Goal: Information Seeking & Learning: Find specific fact

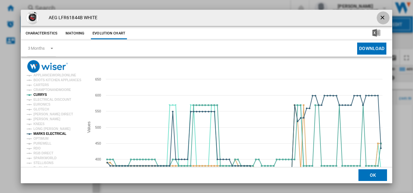
click at [382, 18] on ng-md-icon "getI18NText('BUTTONS.CLOSE_DIALOG')" at bounding box center [383, 18] width 8 height 8
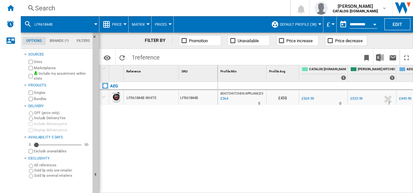
click at [226, 9] on div "Search" at bounding box center [154, 8] width 238 height 9
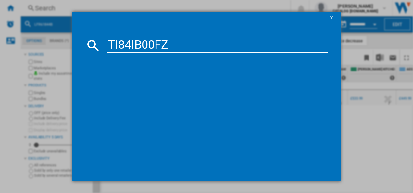
click at [175, 42] on input "TI84IB00FZ" at bounding box center [217, 46] width 220 height 16
type input "TI84IB00FZ"
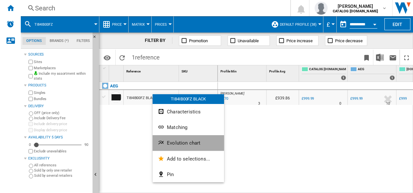
click at [173, 142] on span "Evolution chart" at bounding box center [183, 143] width 33 height 6
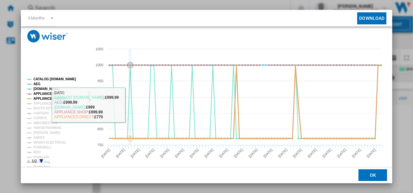
scroll to position [30, 0]
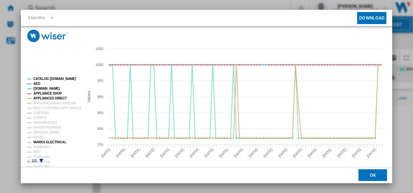
click at [38, 140] on tspan "MARKS ELECTRICAL" at bounding box center [49, 142] width 33 height 4
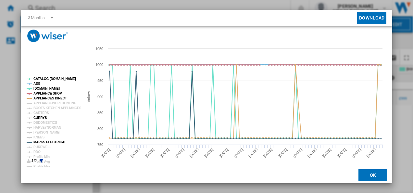
click at [42, 119] on tspan "CURRYS" at bounding box center [40, 118] width 14 height 4
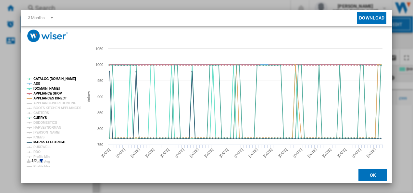
click at [36, 82] on tspan "AEG" at bounding box center [36, 84] width 7 height 4
click at [44, 78] on tspan "CATALOG [DOMAIN_NAME]" at bounding box center [54, 79] width 42 height 4
click at [53, 92] on tspan "APPLIANCE SHOP" at bounding box center [47, 93] width 29 height 4
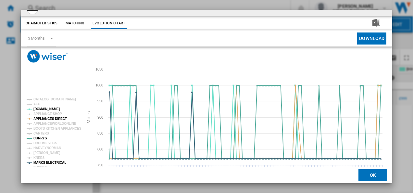
scroll to position [0, 0]
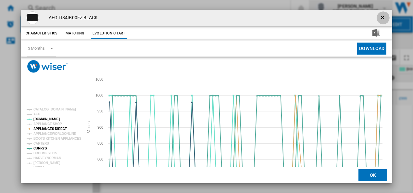
drag, startPoint x: 381, startPoint y: 18, endPoint x: 365, endPoint y: 16, distance: 15.4
click at [381, 18] on ng-md-icon "getI18NText('BUTTONS.CLOSE_DIALOG')" at bounding box center [383, 18] width 8 height 8
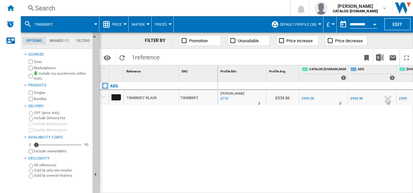
click at [186, 10] on div "Search" at bounding box center [154, 8] width 238 height 9
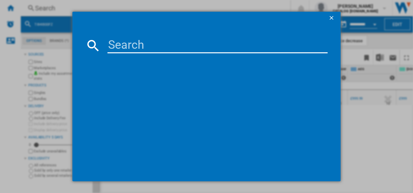
click at [163, 40] on input at bounding box center [217, 46] width 220 height 16
type input "TE7PB731AT"
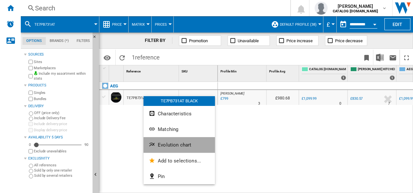
click at [158, 149] on button "Evolution chart" at bounding box center [178, 145] width 71 height 16
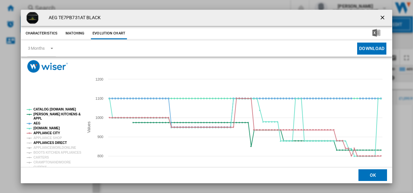
click at [41, 141] on tspan "APPLIANCES DIRECT" at bounding box center [49, 143] width 33 height 4
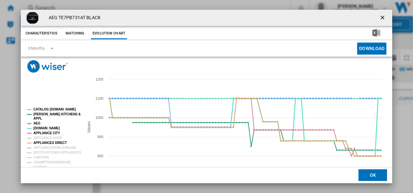
click at [45, 130] on tspan "[DOMAIN_NAME]" at bounding box center [46, 128] width 26 height 4
click at [40, 126] on tspan "[DOMAIN_NAME]" at bounding box center [46, 128] width 26 height 4
click at [42, 133] on tspan "APPLIANCE CITY" at bounding box center [46, 133] width 27 height 4
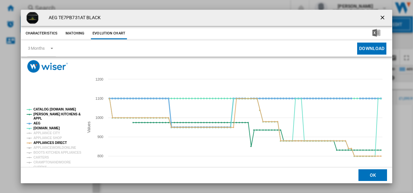
click at [37, 123] on tspan "AEG" at bounding box center [36, 123] width 7 height 4
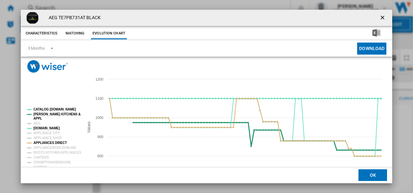
click at [46, 112] on tspan "[PERSON_NAME] KITCHENS &" at bounding box center [56, 114] width 47 height 4
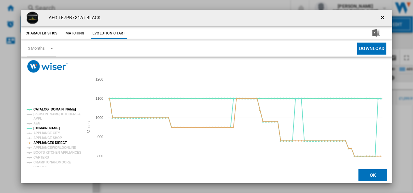
click at [47, 109] on tspan "CATALOG [DOMAIN_NAME]" at bounding box center [54, 109] width 42 height 4
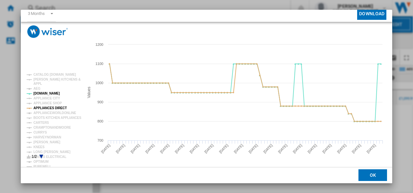
scroll to position [35, 0]
click at [40, 131] on tspan "CURRYS" at bounding box center [40, 132] width 14 height 4
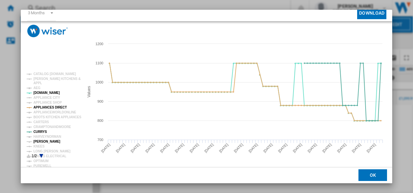
click at [43, 141] on tspan "[PERSON_NAME]" at bounding box center [46, 141] width 27 height 4
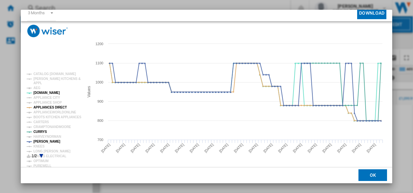
click at [41, 154] on icon "Product popup" at bounding box center [41, 156] width 4 height 4
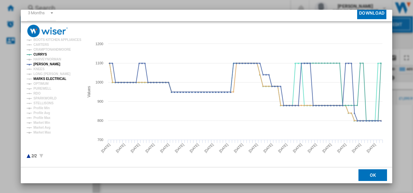
click at [56, 80] on tspan "MARKS ELECTRICAL" at bounding box center [49, 79] width 33 height 4
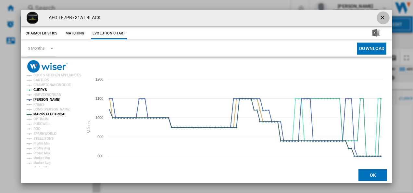
click at [380, 17] on ng-md-icon "getI18NText('BUTTONS.CLOSE_DIALOG')" at bounding box center [383, 18] width 8 height 8
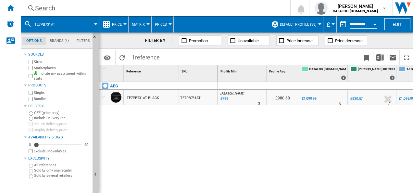
click at [143, 14] on div "Search Search 0 [PERSON_NAME] CATALOG [DOMAIN_NAME] CATALOG [DOMAIN_NAME] My se…" at bounding box center [217, 8] width 392 height 16
click at [144, 9] on div "Search" at bounding box center [154, 8] width 238 height 9
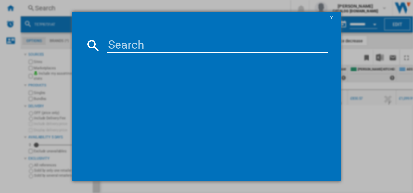
click at [150, 41] on input at bounding box center [217, 46] width 220 height 16
type input "HGB95522YM"
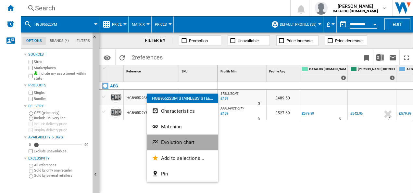
click at [161, 141] on span "Evolution chart" at bounding box center [177, 142] width 33 height 6
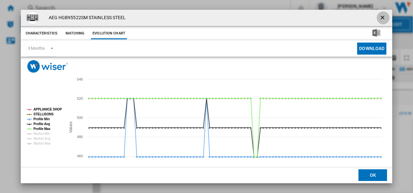
click at [382, 15] on ng-md-icon "getI18NText('BUTTONS.CLOSE_DIALOG')" at bounding box center [383, 18] width 8 height 8
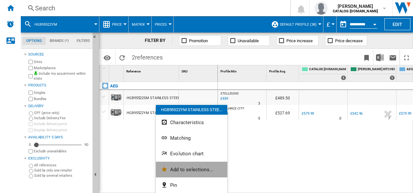
click at [175, 162] on button "Add to selections..." at bounding box center [191, 170] width 71 height 16
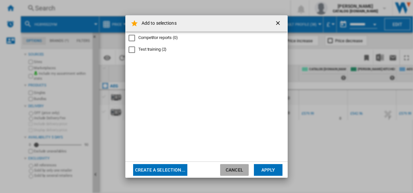
click at [245, 170] on button "Cancel" at bounding box center [234, 170] width 29 height 12
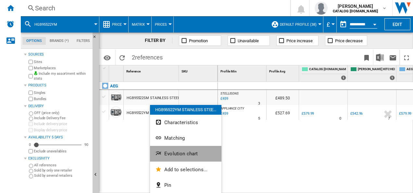
click at [173, 154] on span "Evolution chart" at bounding box center [180, 154] width 33 height 6
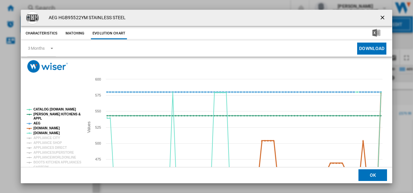
click at [53, 126] on tspan "[DOMAIN_NAME]" at bounding box center [46, 128] width 26 height 4
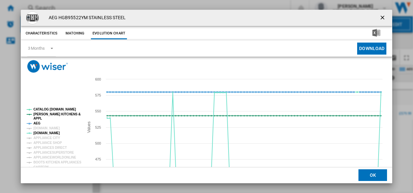
click at [35, 124] on tspan "AEG" at bounding box center [36, 123] width 7 height 4
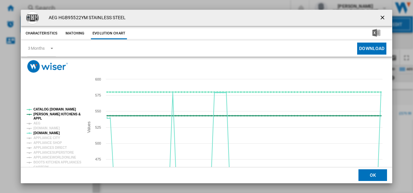
click at [37, 117] on tspan "APPL" at bounding box center [37, 118] width 8 height 4
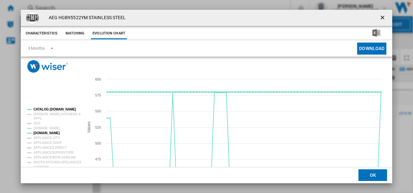
click at [44, 108] on tspan "CATALOG [DOMAIN_NAME]" at bounding box center [54, 109] width 42 height 4
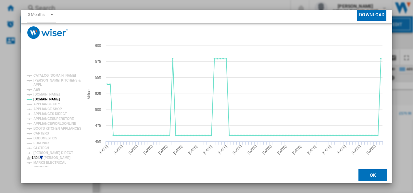
scroll to position [35, 0]
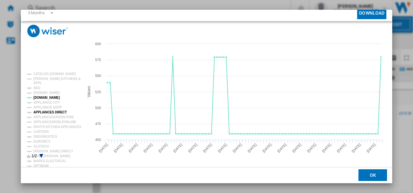
click at [56, 112] on tspan "APPLIANCES DIRECT" at bounding box center [49, 112] width 33 height 4
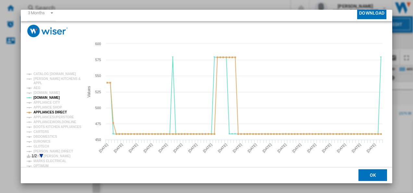
drag, startPoint x: 388, startPoint y: 48, endPoint x: 384, endPoint y: 25, distance: 23.7
click at [384, 25] on div "Please wait... Created with Highcharts 5.0.14 Values 450 475 500 525 550 575 60…" at bounding box center [206, 94] width 371 height 146
click at [40, 154] on icon "Product popup" at bounding box center [41, 156] width 4 height 4
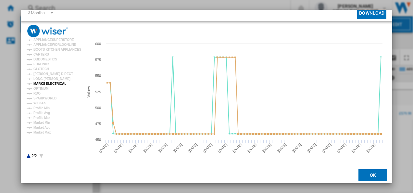
click at [54, 84] on tspan "MARKS ELECTRICAL" at bounding box center [49, 84] width 33 height 4
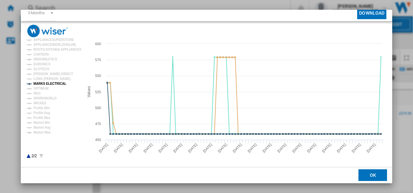
scroll to position [0, 0]
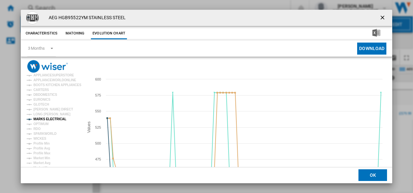
click at [381, 14] on ng-md-icon "getI18NText('BUTTONS.CLOSE_DIALOG')" at bounding box center [383, 18] width 8 height 8
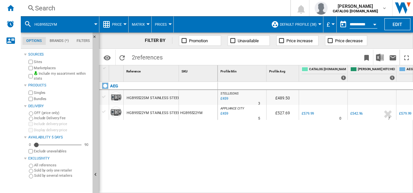
click at [168, 12] on div "Search" at bounding box center [154, 8] width 238 height 9
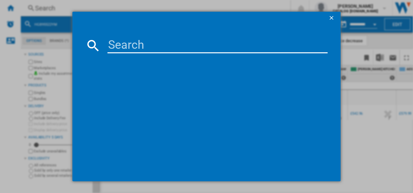
click at [141, 51] on input at bounding box center [217, 46] width 220 height 16
type input "TK8NK721B"
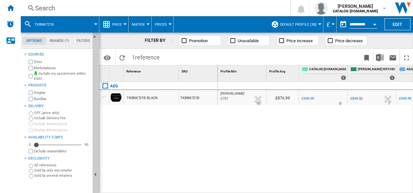
drag, startPoint x: 142, startPoint y: 105, endPoint x: 132, endPoint y: 97, distance: 13.0
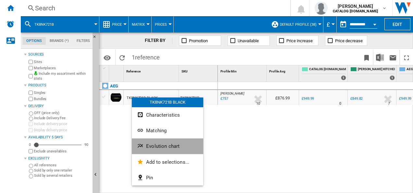
click at [152, 143] on span "Evolution chart" at bounding box center [162, 146] width 33 height 6
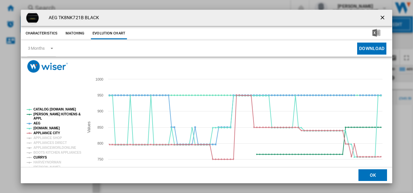
click at [39, 156] on tspan "CURRYS" at bounding box center [40, 157] width 14 height 4
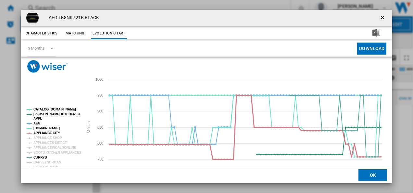
click at [45, 132] on tspan "APPLIANCE CITY" at bounding box center [46, 133] width 27 height 4
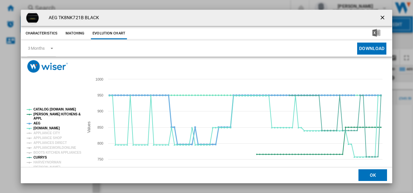
click at [38, 123] on tspan "AEG" at bounding box center [36, 123] width 7 height 4
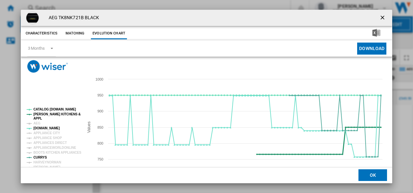
click at [40, 115] on tspan "[PERSON_NAME] KITCHENS &" at bounding box center [56, 114] width 47 height 4
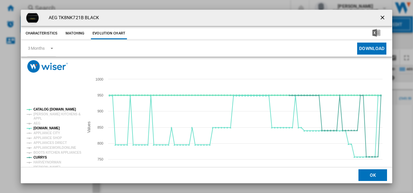
click at [43, 108] on tspan "CATALOG [DOMAIN_NAME]" at bounding box center [54, 109] width 42 height 4
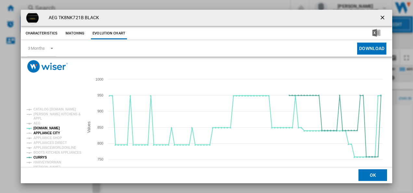
scroll to position [35, 0]
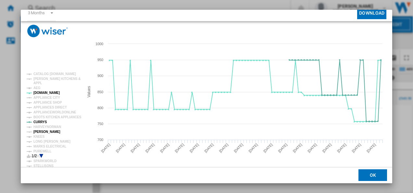
click at [43, 133] on tspan "[PERSON_NAME]" at bounding box center [46, 132] width 27 height 4
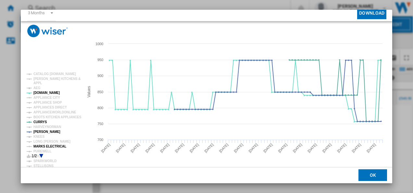
click at [45, 145] on tspan "MARKS ELECTRICAL" at bounding box center [49, 146] width 33 height 4
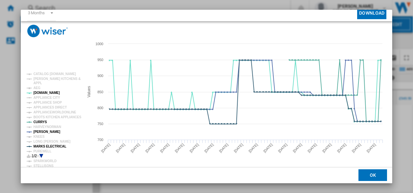
scroll to position [0, 0]
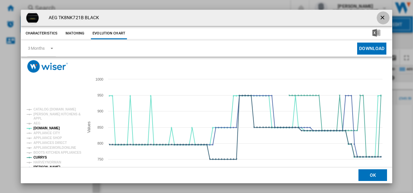
click at [380, 17] on ng-md-icon "getI18NText('BUTTONS.CLOSE_DIALOG')" at bounding box center [383, 18] width 8 height 8
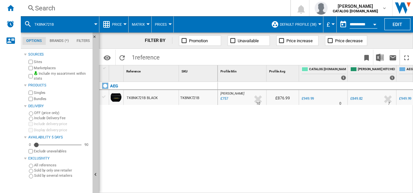
click at [246, 9] on div "Search" at bounding box center [154, 8] width 238 height 9
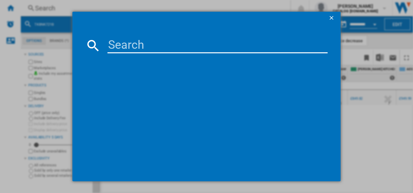
click at [141, 41] on input at bounding box center [217, 46] width 220 height 16
type input "TCH74B01CB"
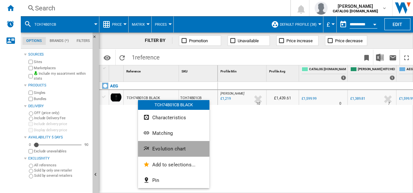
click at [155, 145] on button "Evolution chart" at bounding box center [173, 149] width 71 height 16
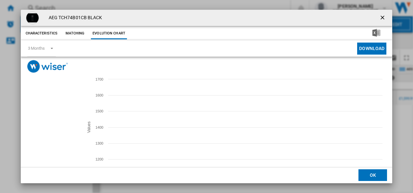
click at [42, 163] on tspan "[PERSON_NAME]" at bounding box center [46, 162] width 27 height 4
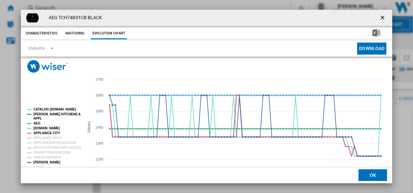
click at [45, 132] on tspan "APPLIANCE CITY" at bounding box center [46, 133] width 27 height 4
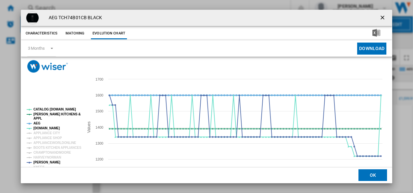
click at [38, 123] on tspan "AEG" at bounding box center [36, 123] width 7 height 4
click at [42, 114] on tspan "[PERSON_NAME] KITCHENS &" at bounding box center [56, 114] width 47 height 4
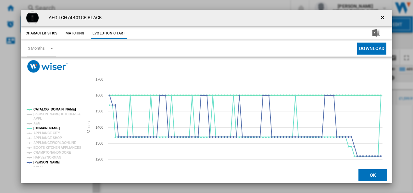
click at [42, 108] on tspan "CATALOG [DOMAIN_NAME]" at bounding box center [54, 109] width 42 height 4
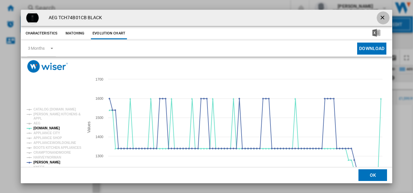
click at [379, 15] on ng-md-icon "getI18NText('BUTTONS.CLOSE_DIALOG')" at bounding box center [383, 18] width 8 height 8
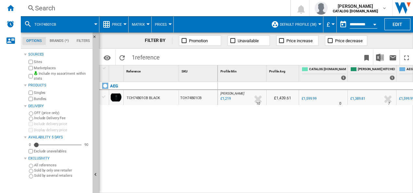
click at [195, 5] on div "Search" at bounding box center [154, 8] width 238 height 9
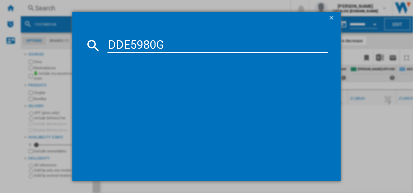
click at [150, 38] on input "DDE5980G" at bounding box center [217, 46] width 220 height 16
type input "DDE5980G"
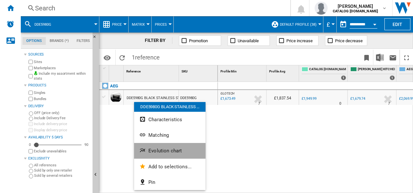
click at [150, 146] on button "Evolution chart" at bounding box center [169, 151] width 71 height 16
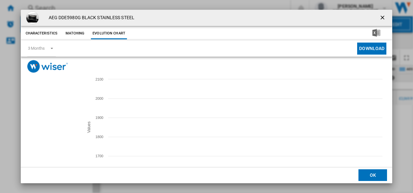
click at [46, 128] on tspan "[DOMAIN_NAME]" at bounding box center [46, 128] width 26 height 4
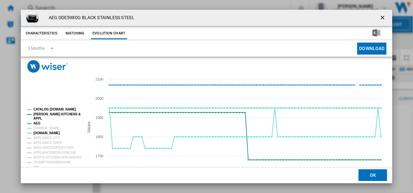
click at [38, 122] on tspan "AEG" at bounding box center [36, 123] width 7 height 4
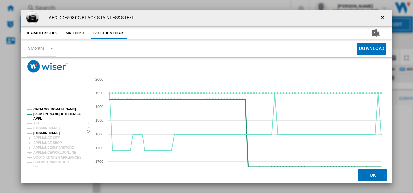
click at [40, 112] on tspan "[PERSON_NAME] KITCHENS &" at bounding box center [56, 114] width 47 height 4
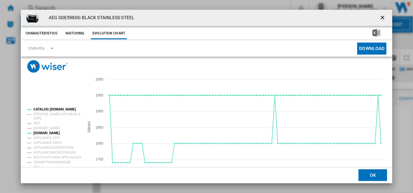
click at [42, 107] on rect "Product popup" at bounding box center [52, 150] width 57 height 91
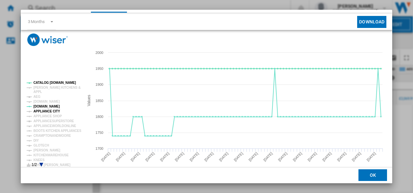
scroll to position [27, 0]
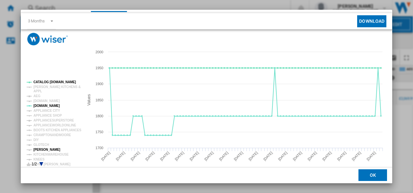
click at [44, 149] on tspan "[PERSON_NAME]" at bounding box center [46, 150] width 27 height 4
